Goal: Task Accomplishment & Management: Use online tool/utility

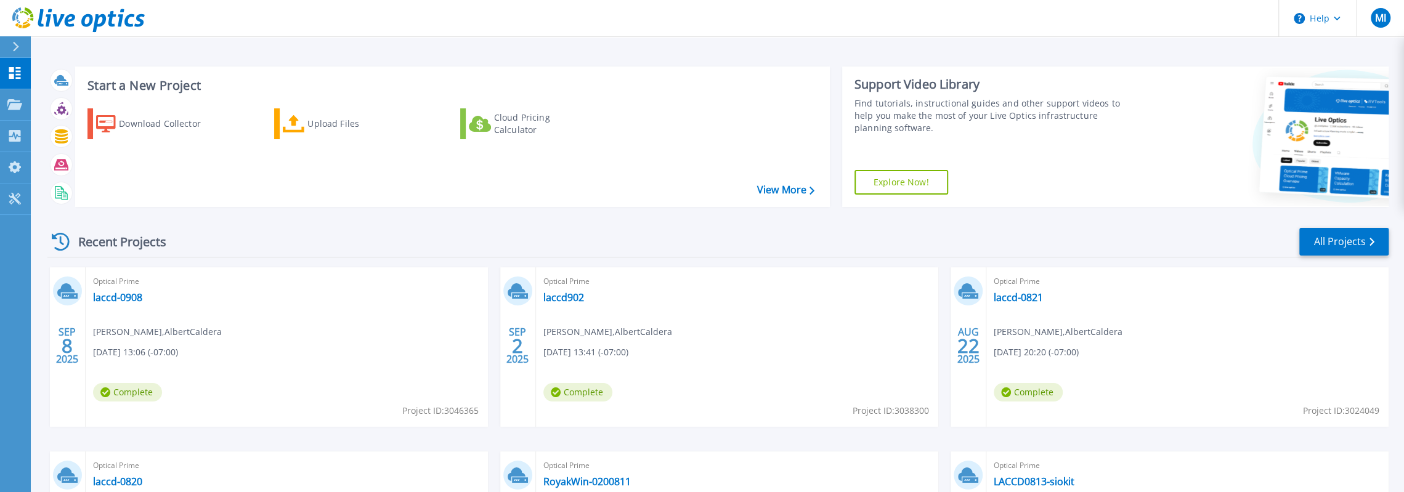
click at [120, 392] on span "Complete" at bounding box center [127, 392] width 69 height 18
click at [129, 298] on link "laccd-0908" at bounding box center [117, 297] width 49 height 12
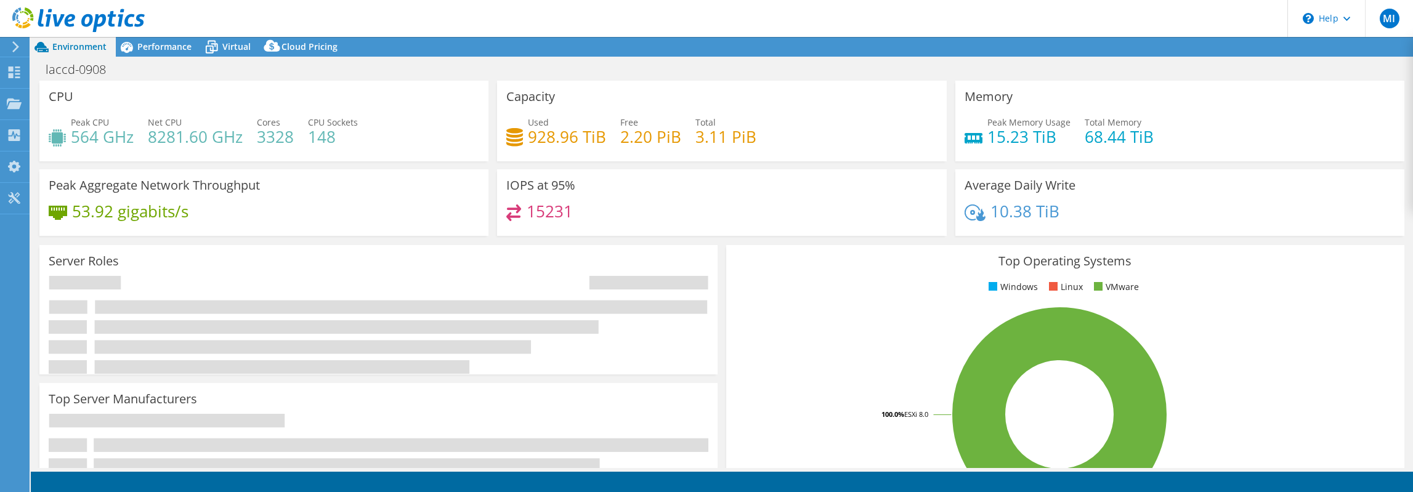
select select "USD"
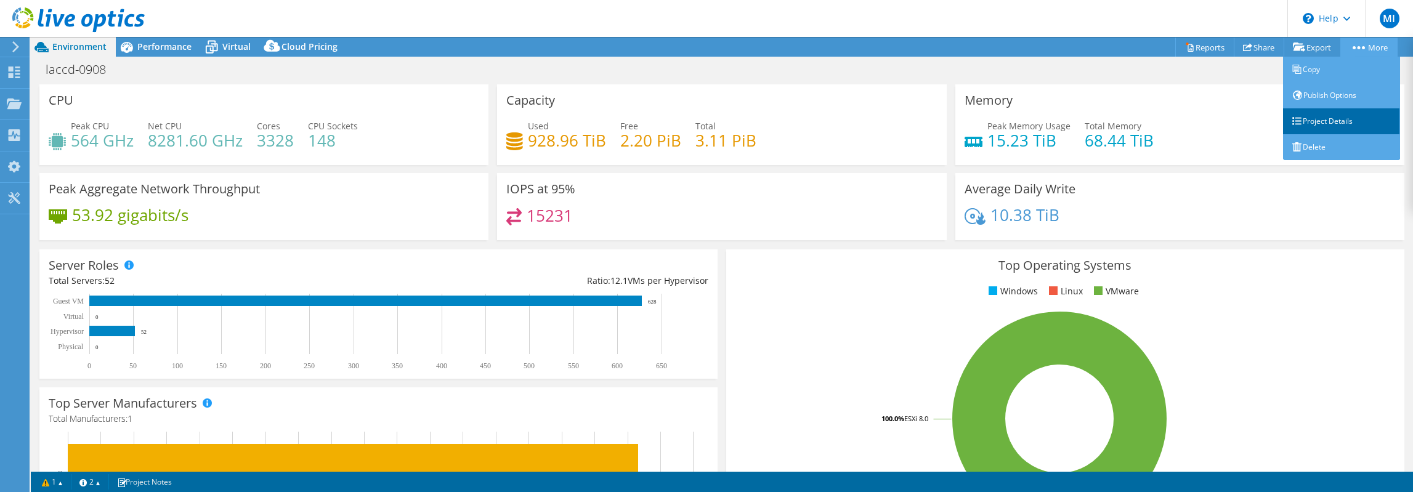
click at [1323, 126] on link "Project Details" at bounding box center [1341, 121] width 117 height 26
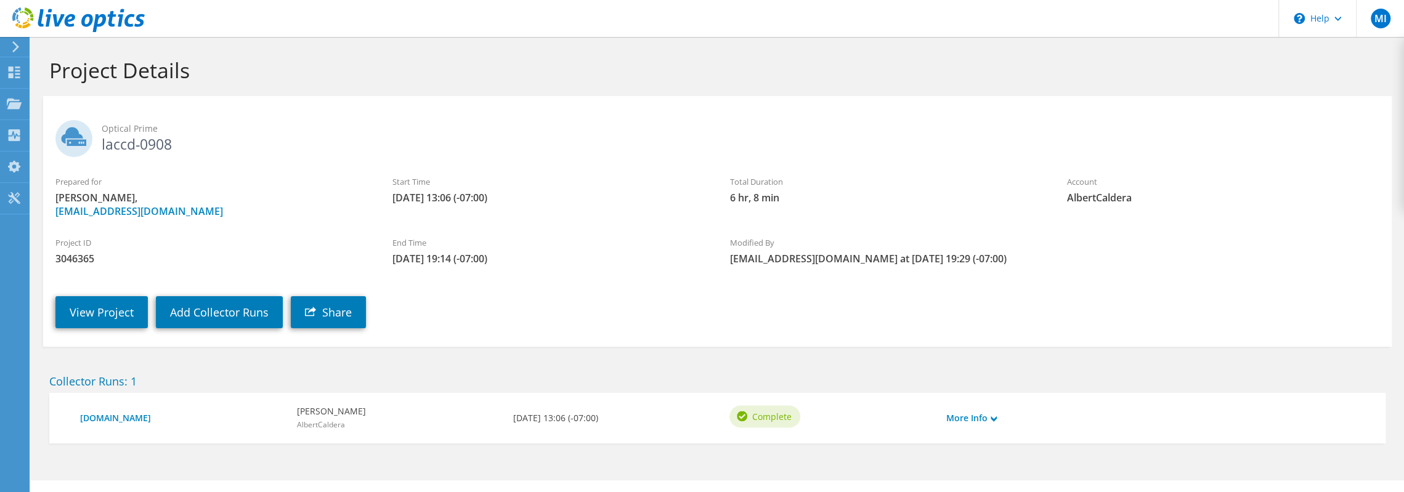
click at [1169, 269] on div "Project ID 3046365 End Time 09/08/2025, 19:14 (-07:00) Modified By iwashimj@lac…" at bounding box center [717, 247] width 1349 height 47
click at [1057, 291] on div "View Project Add Collector Runs Share" at bounding box center [729, 303] width 1373 height 63
click at [248, 306] on link "Add Collector Runs" at bounding box center [219, 312] width 127 height 32
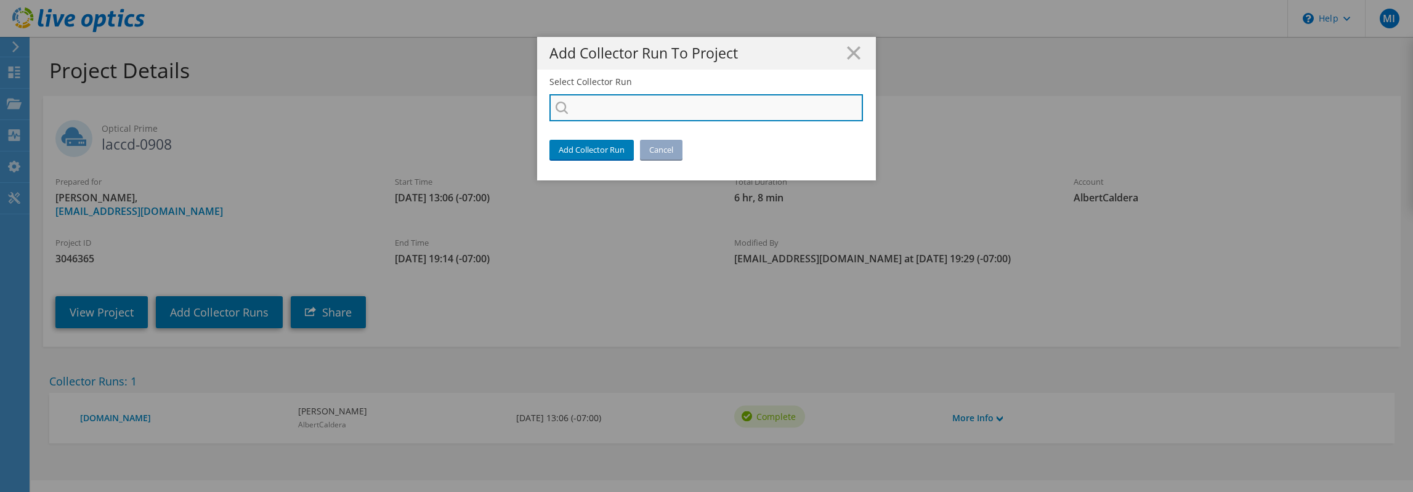
click at [671, 105] on input "Select Collector Run" at bounding box center [707, 107] width 314 height 27
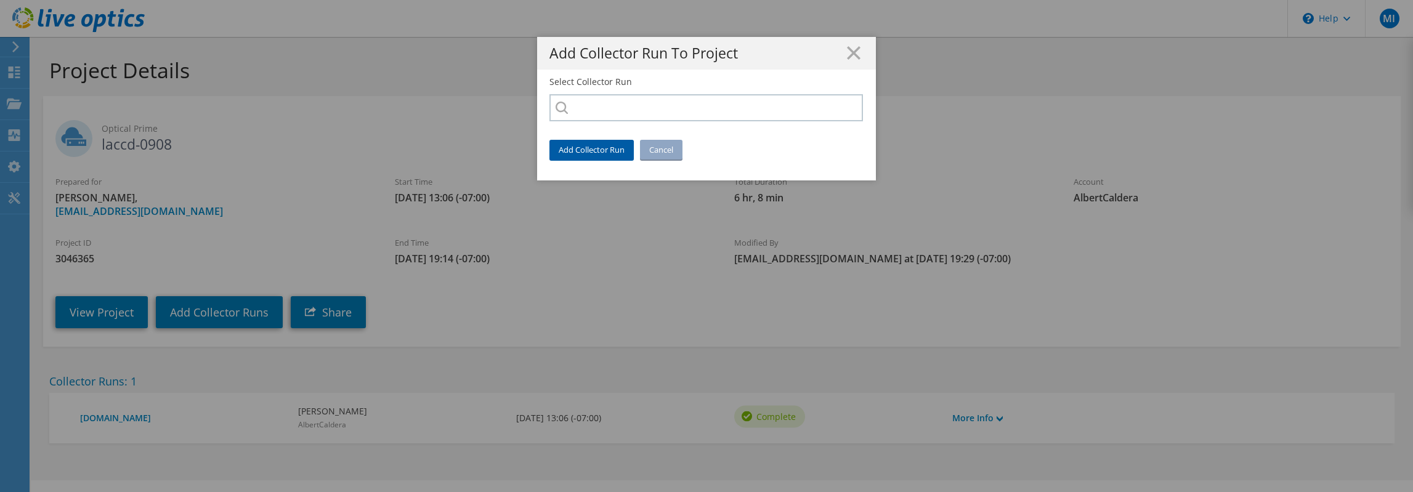
click at [609, 152] on link "Add Collector Run" at bounding box center [592, 150] width 84 height 20
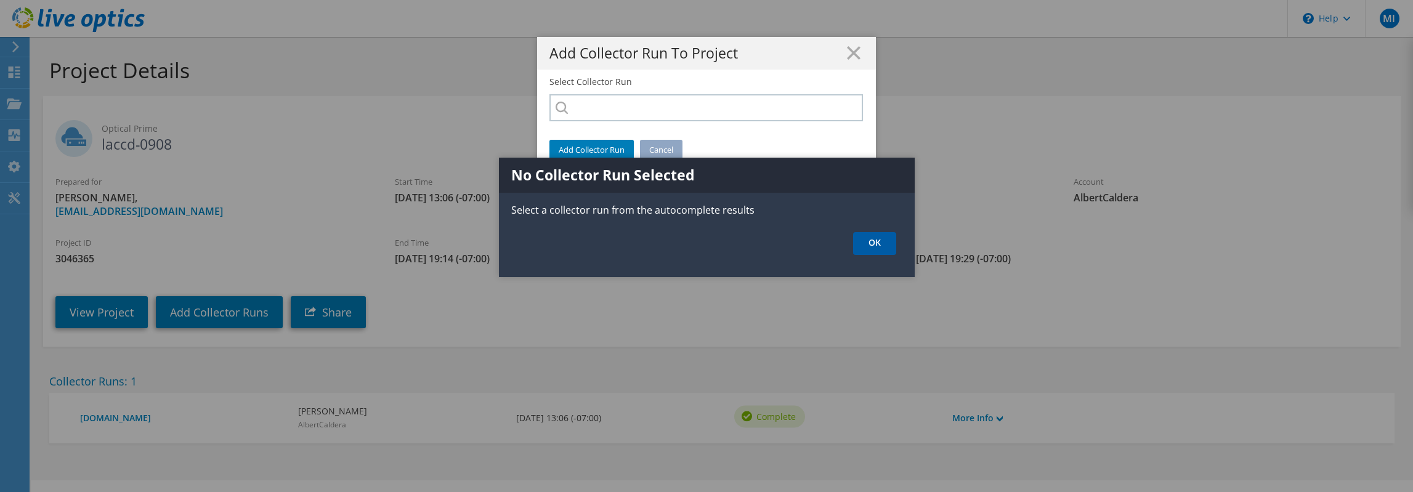
click at [862, 248] on link "OK" at bounding box center [874, 243] width 43 height 23
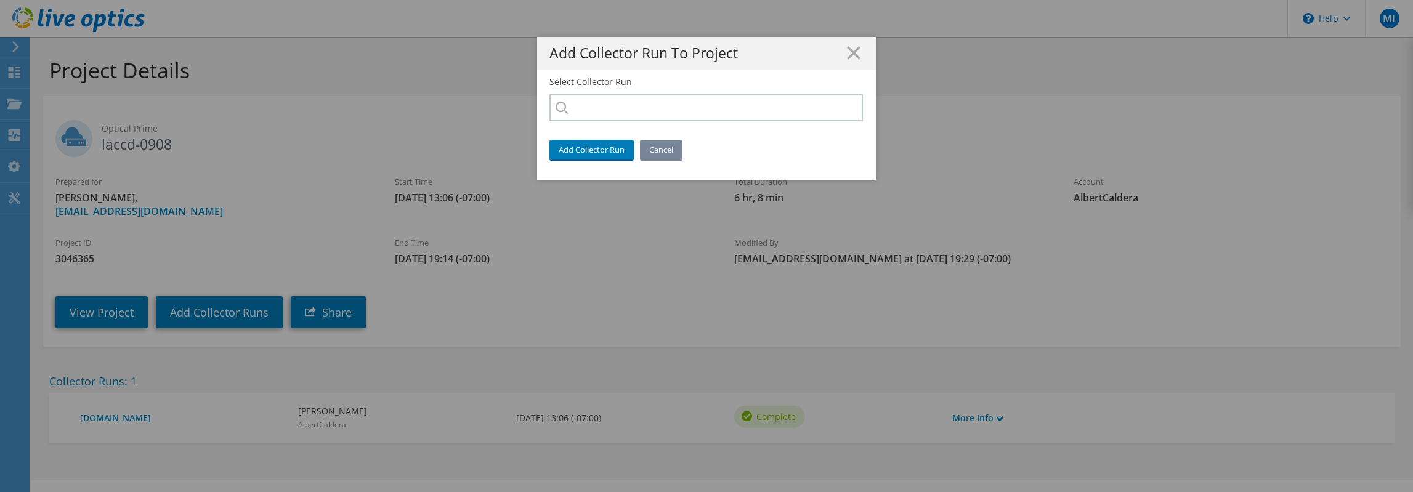
click at [652, 148] on link "Cancel" at bounding box center [661, 150] width 43 height 20
click at [11, 102] on div "Add Collector Run To Project Select Collector Run Add Collector Run Cancel" at bounding box center [706, 246] width 1413 height 418
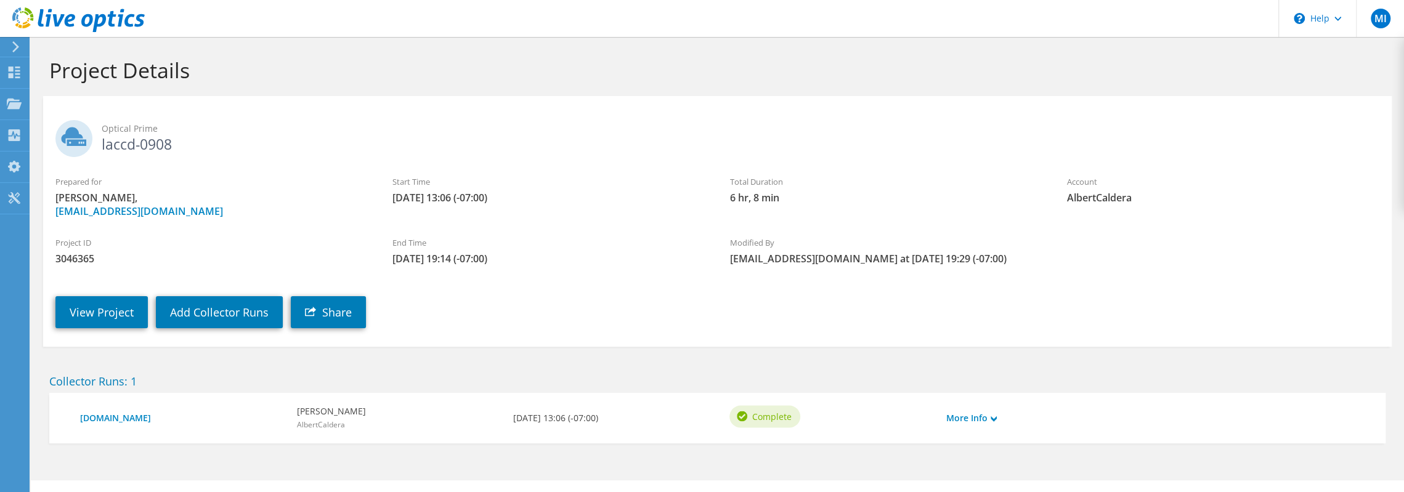
click at [9, 110] on div at bounding box center [14, 106] width 15 height 14
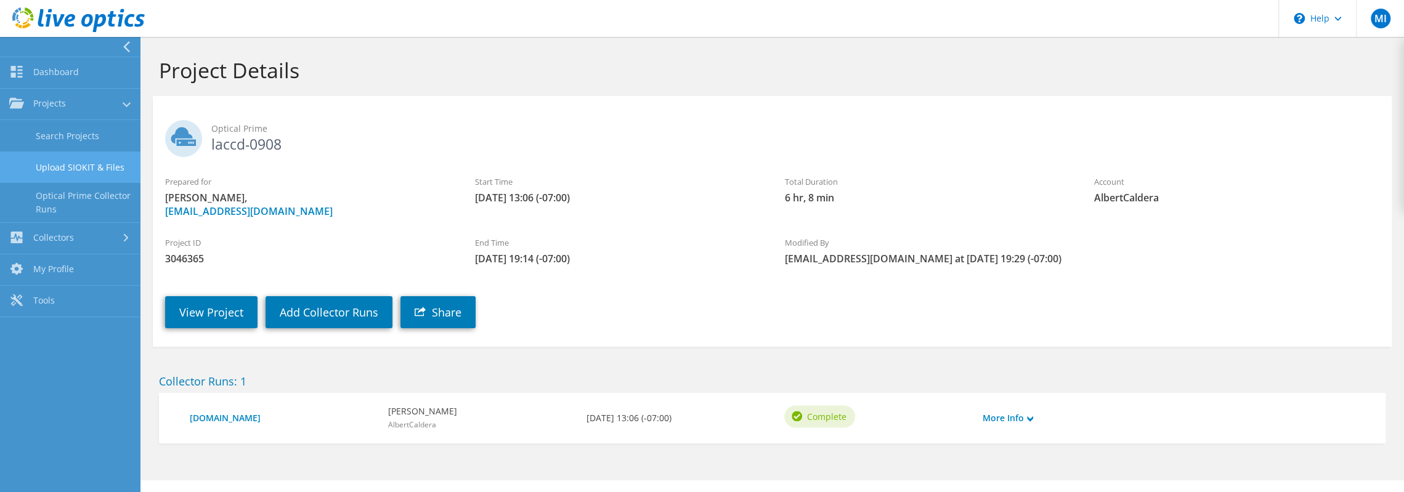
click at [46, 161] on link "Upload SIOKIT & Files" at bounding box center [70, 167] width 140 height 31
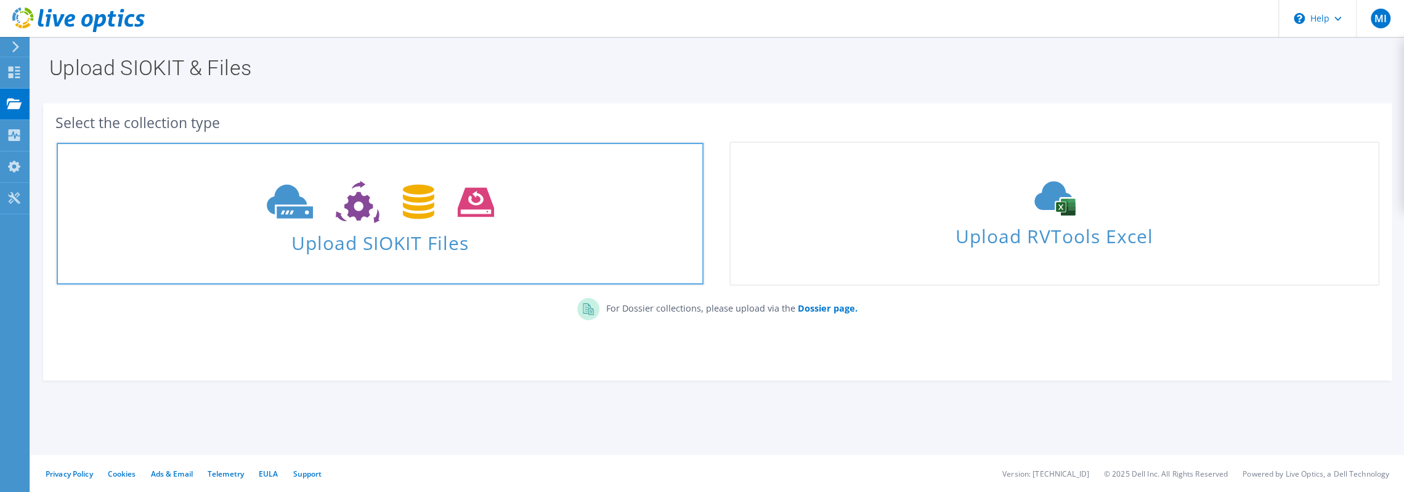
click at [280, 215] on use at bounding box center [380, 202] width 227 height 43
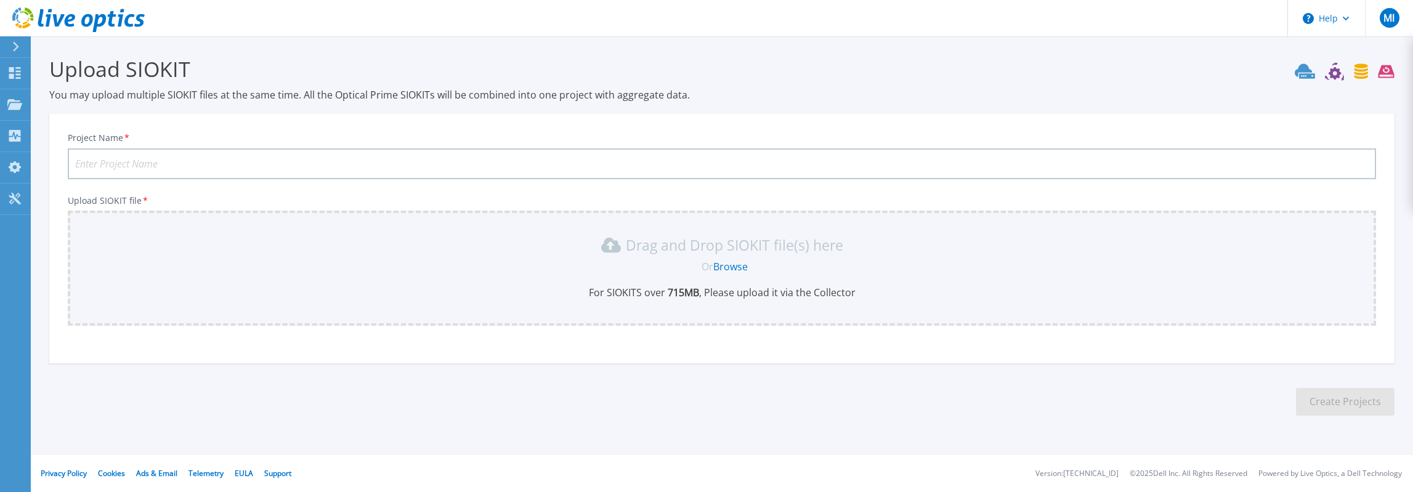
click at [336, 259] on div "Drag and Drop SIOKIT file(s) here Or Browse For SIOKITS over 715 MB , Please up…" at bounding box center [722, 267] width 1294 height 64
click at [319, 162] on input "Project Name *" at bounding box center [722, 163] width 1308 height 31
type input "laccd0908-manual"
click at [728, 267] on link "Browse" at bounding box center [730, 267] width 34 height 14
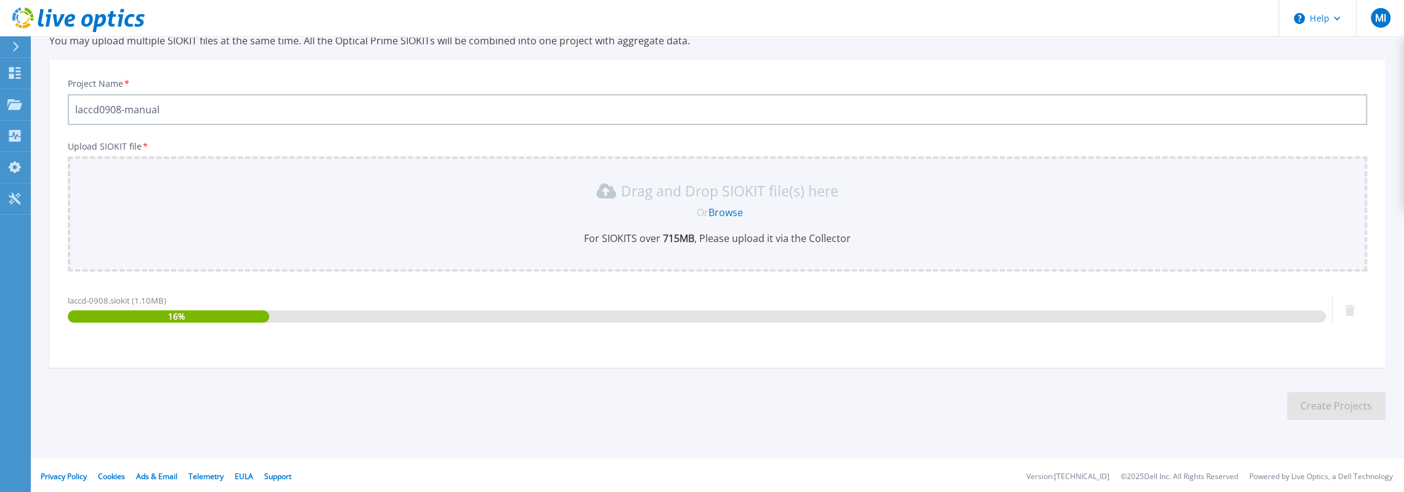
scroll to position [57, 0]
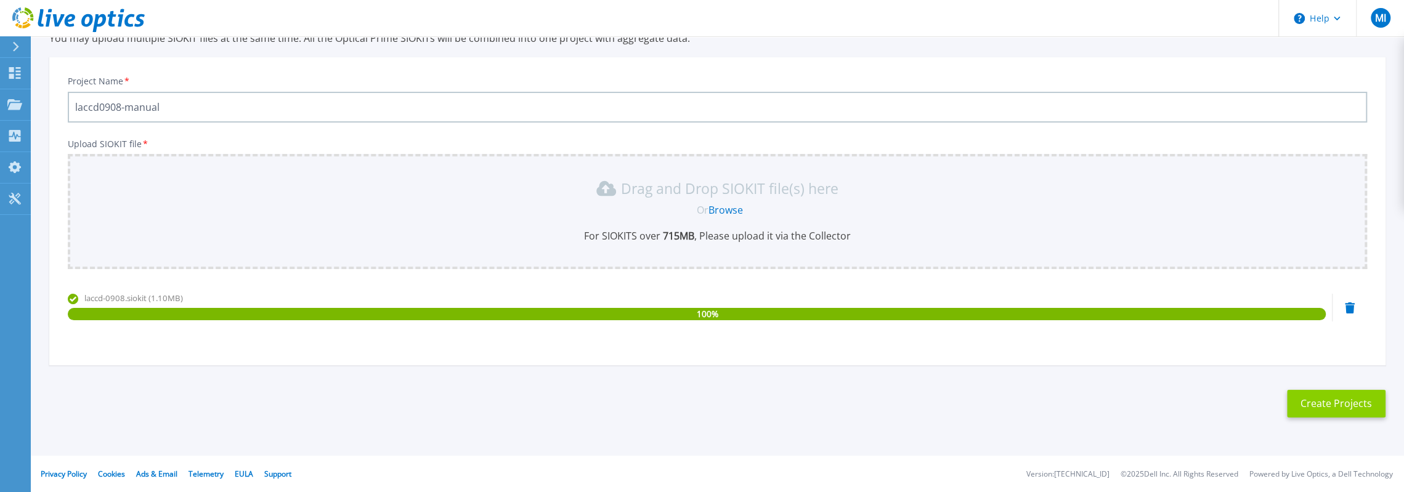
click at [1352, 400] on button "Create Projects" at bounding box center [1336, 404] width 99 height 28
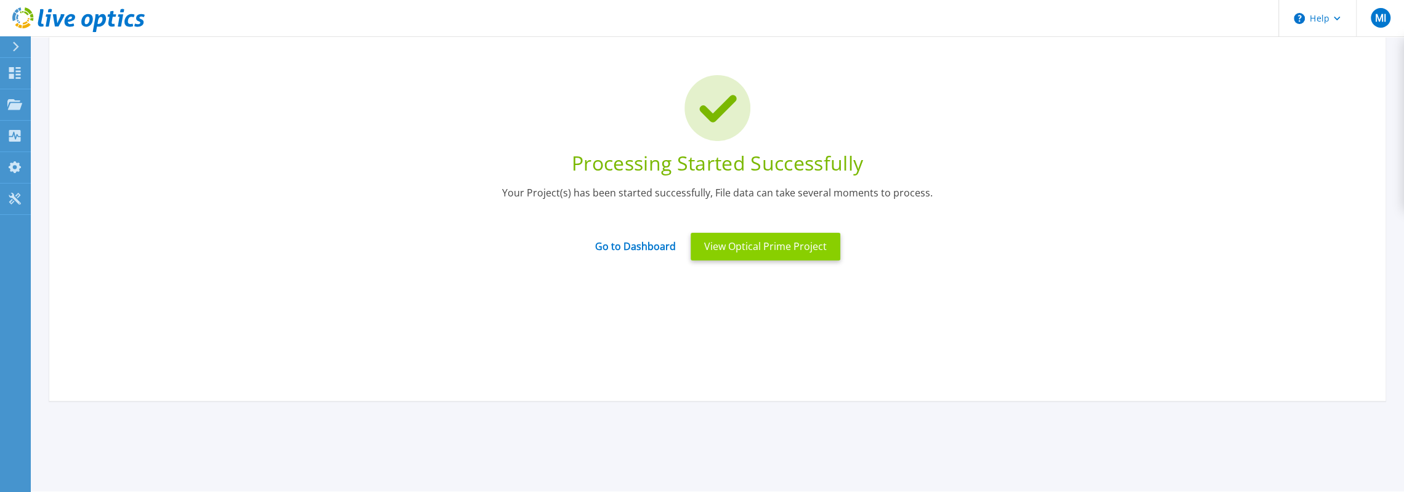
click at [759, 246] on button "View Optical Prime Project" at bounding box center [766, 247] width 150 height 28
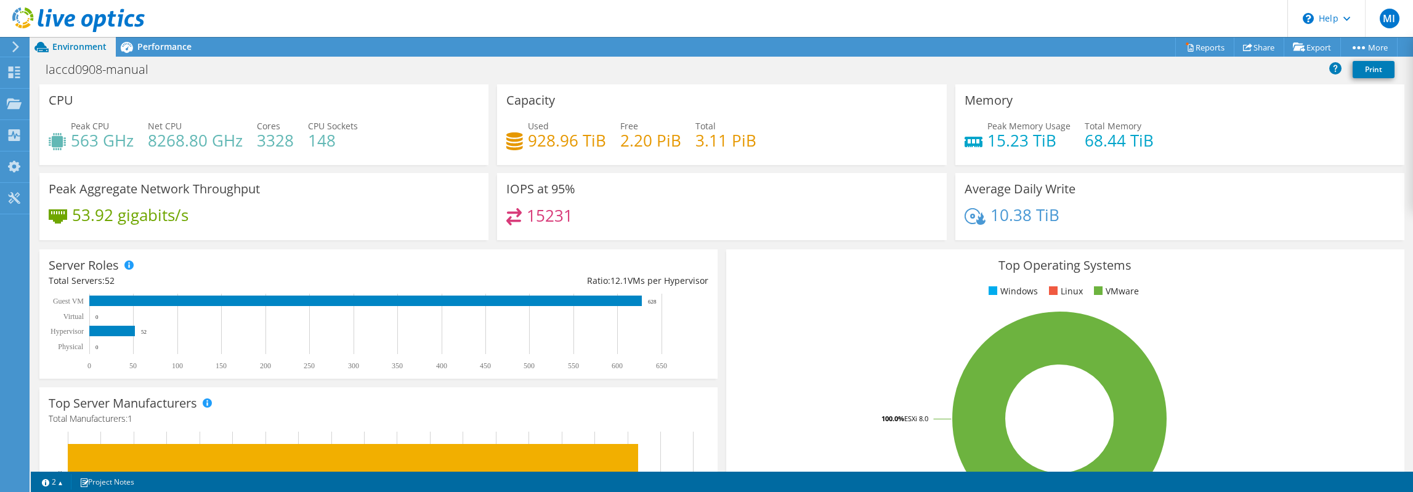
click at [209, 243] on div "Peak Aggregate Network Throughput 53.92 gigabits/s" at bounding box center [264, 210] width 458 height 75
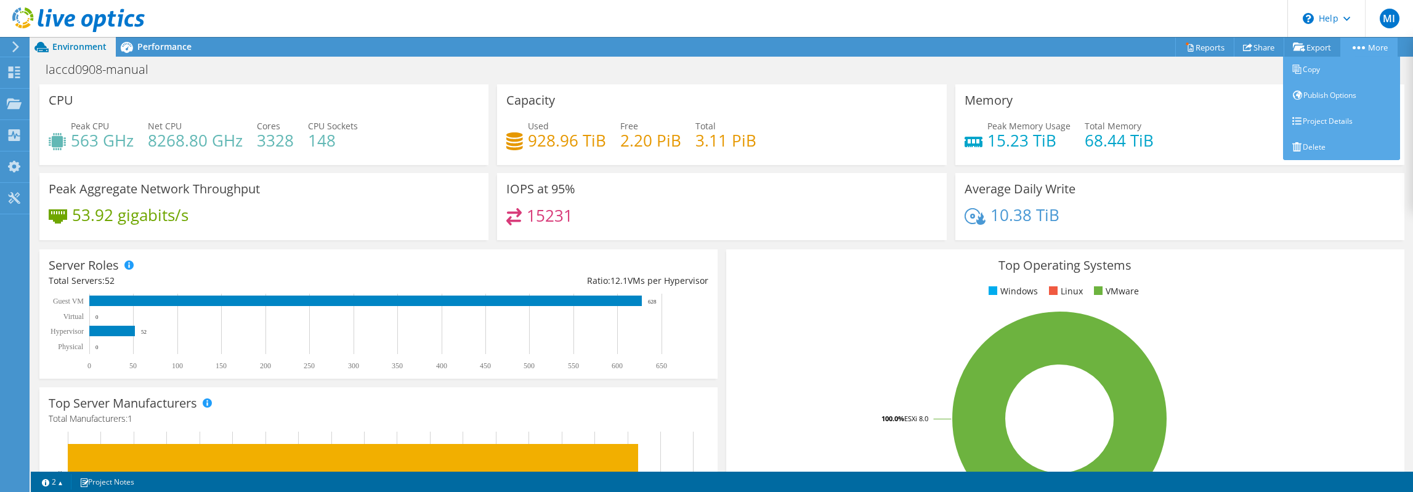
click at [1371, 46] on link "More" at bounding box center [1369, 47] width 57 height 19
click at [1312, 121] on link "Project Details" at bounding box center [1341, 121] width 117 height 26
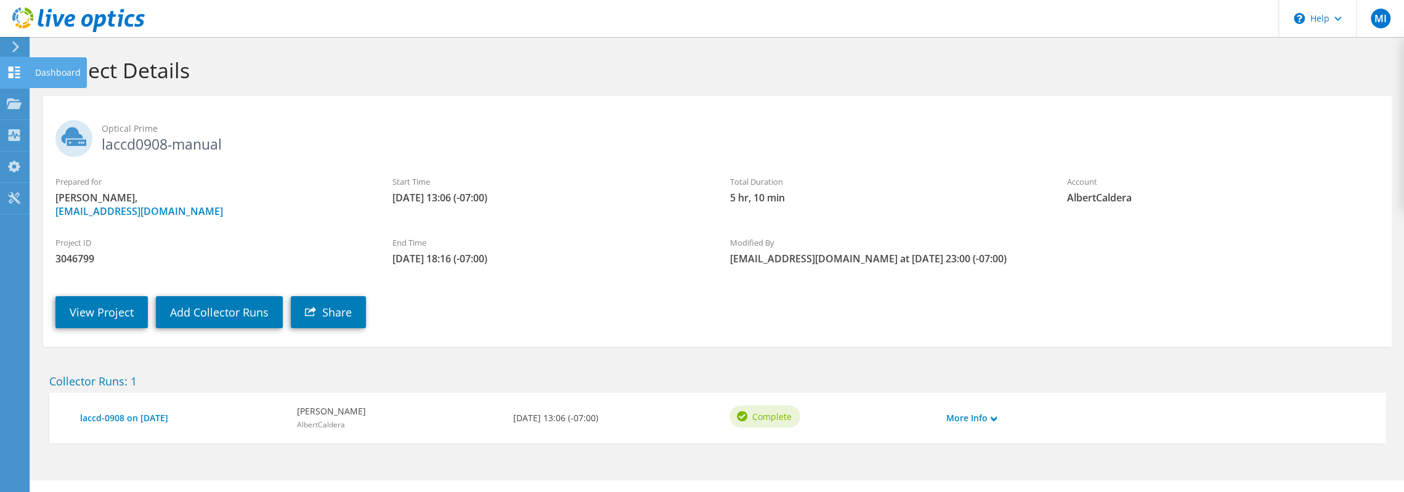
click at [7, 75] on icon at bounding box center [14, 73] width 15 height 12
